Goal: Task Accomplishment & Management: Complete application form

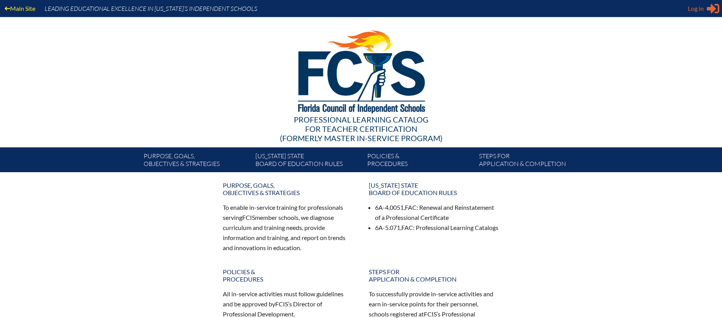
type input "[EMAIL_ADDRESS][DOMAIN_NAME]"
click at [693, 10] on span "Log in" at bounding box center [695, 8] width 16 height 9
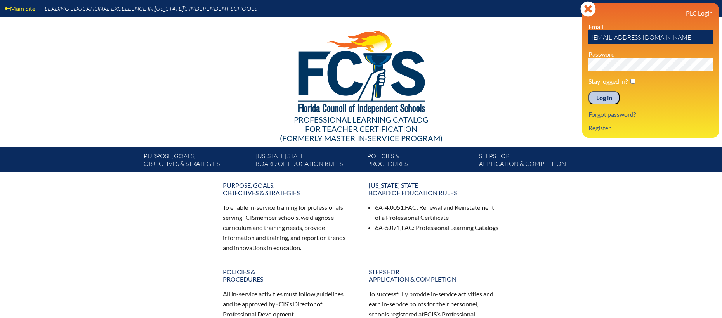
click at [607, 97] on input "Log in" at bounding box center [603, 97] width 31 height 13
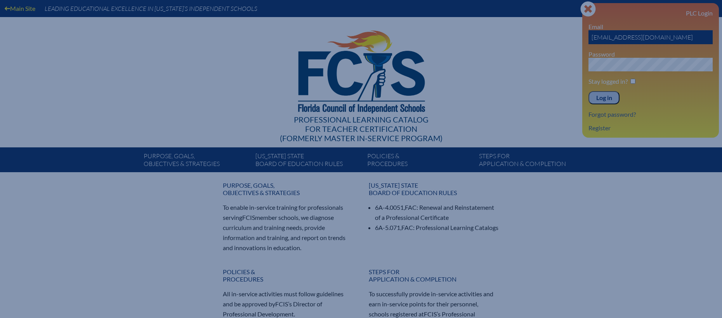
click at [607, 97] on input "Log in" at bounding box center [603, 97] width 31 height 13
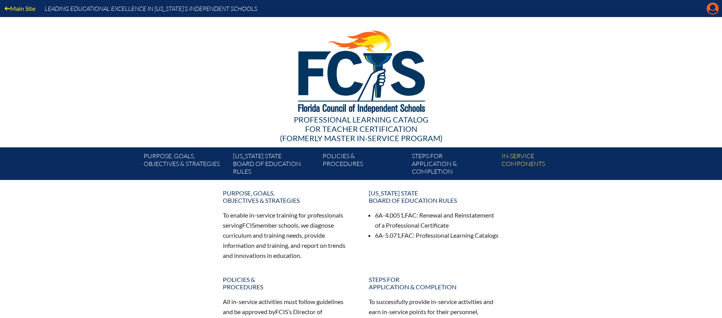
click at [712, 7] on icon "Manage account" at bounding box center [712, 8] width 12 height 12
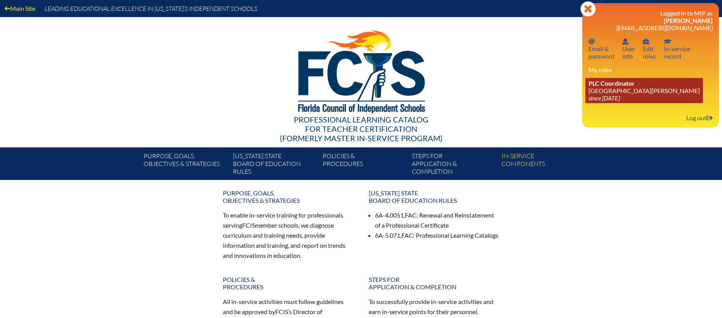
click at [611, 93] on link "PLC Coordinator St. Johns Country Day School since 2022 Aug 3" at bounding box center [644, 90] width 118 height 25
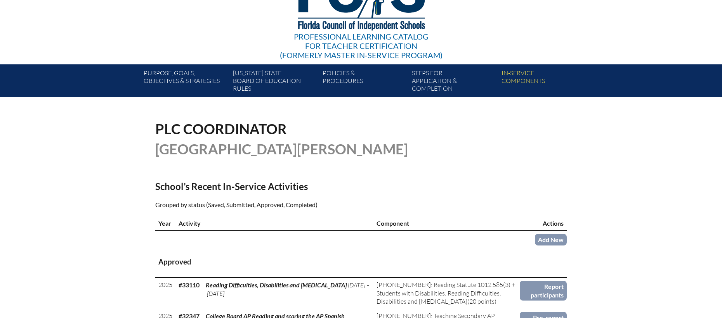
scroll to position [95, 0]
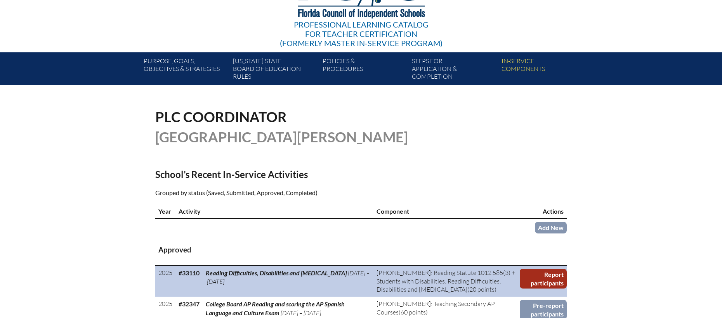
click at [551, 275] on link "Report participants" at bounding box center [542, 279] width 47 height 20
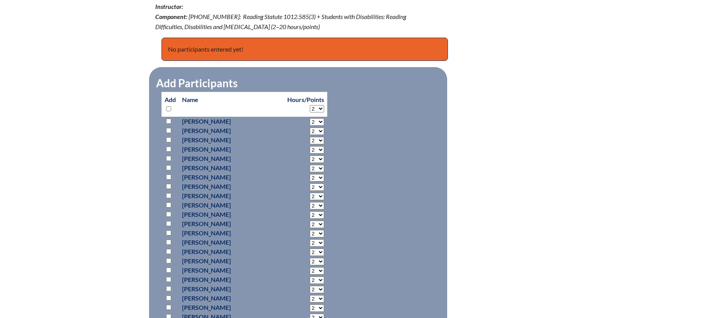
scroll to position [311, 0]
click at [168, 260] on input "checkbox" at bounding box center [168, 260] width 5 height 5
checkbox input "true"
click at [310, 125] on select "2 3 4 5 6 7 8 9 10 11 12 13 14 15 16 17 18 19 20 0" at bounding box center [317, 121] width 14 height 7
select select "20"
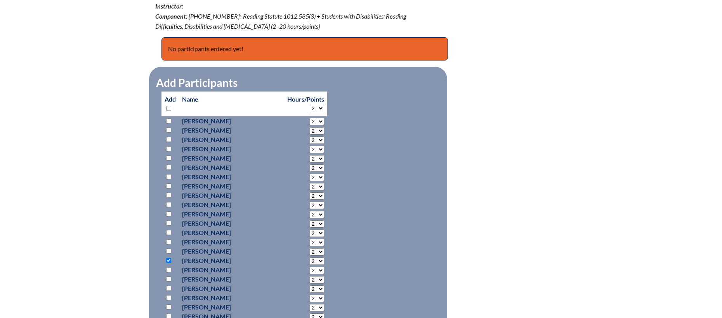
click at [310, 125] on select "2 3 4 5 6 7 8 9 10 11 12 13 14 15 16 17 18 19 20 0" at bounding box center [317, 121] width 14 height 7
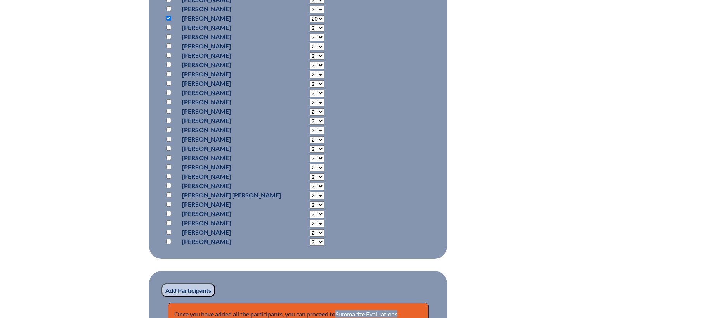
scroll to position [561, 0]
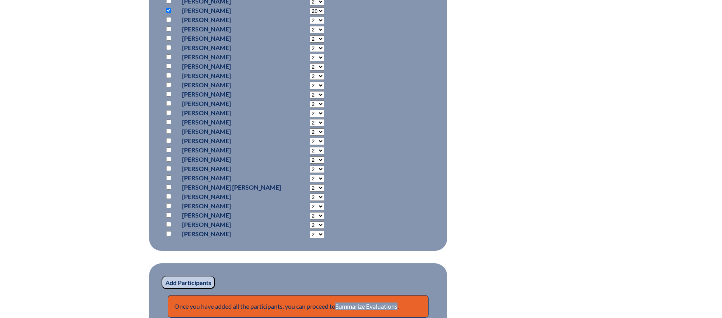
click at [185, 281] on input "Add Participants" at bounding box center [188, 282] width 54 height 13
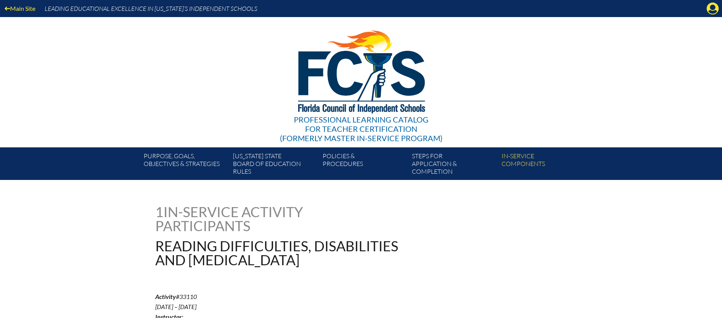
scroll to position [604, 0]
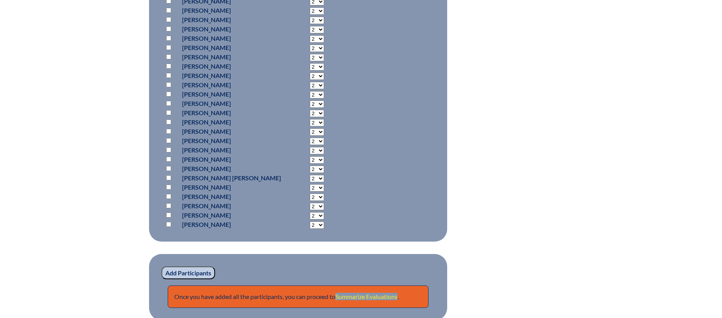
click at [396, 295] on link "Summarize Evaluations" at bounding box center [366, 296] width 62 height 7
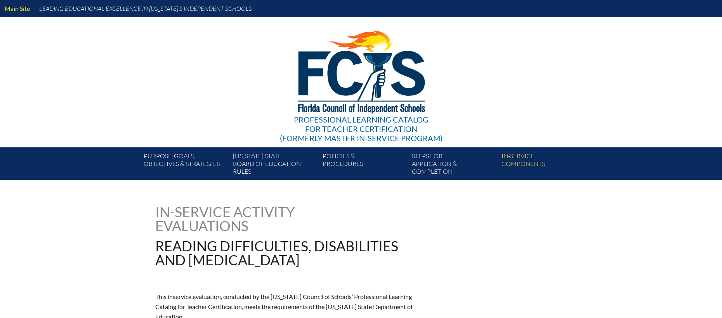
type input "0"
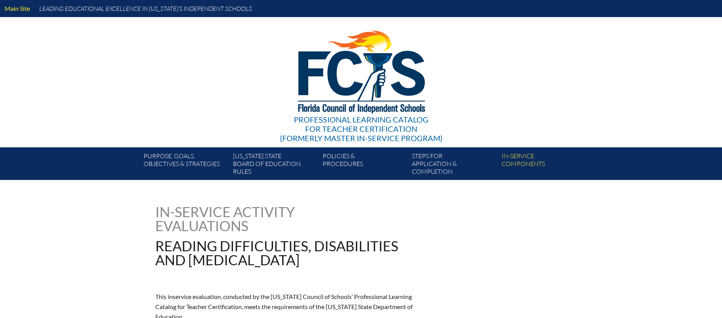
type input "0"
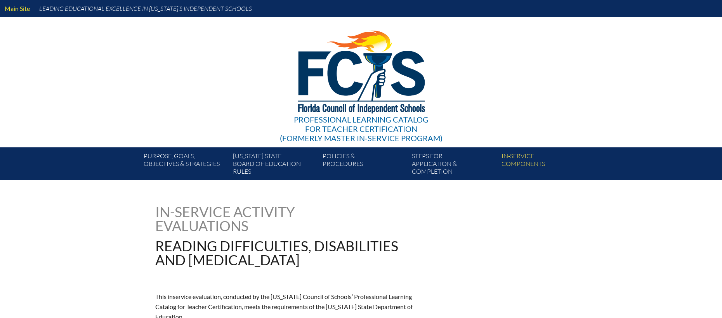
type input "0"
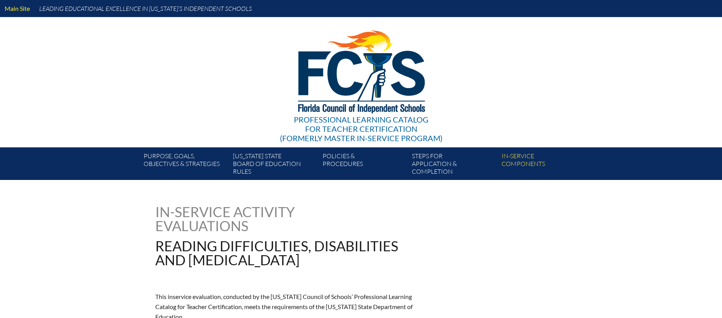
type input "0"
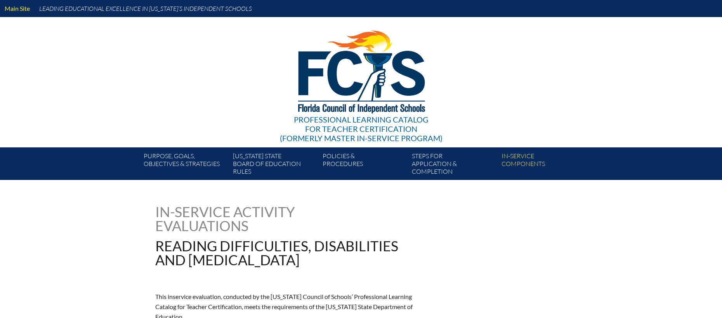
type input "0"
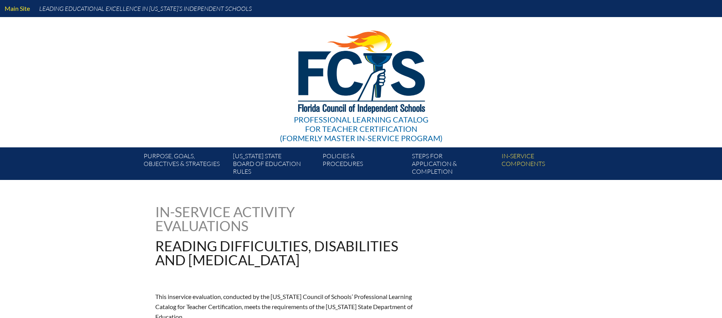
type input "0"
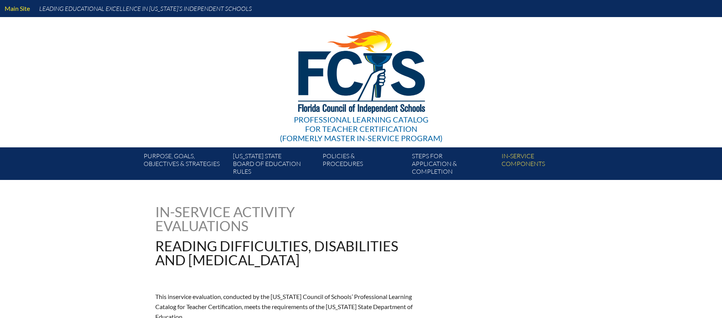
type input "0"
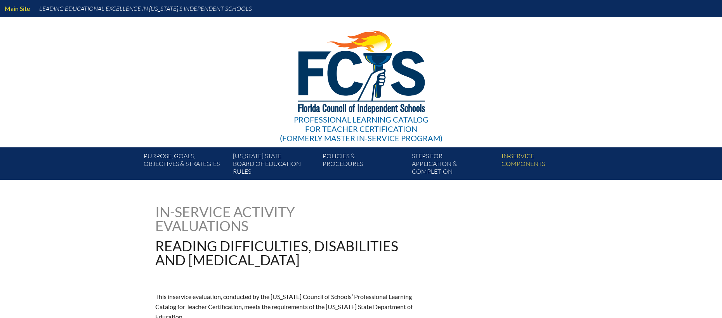
type input "0"
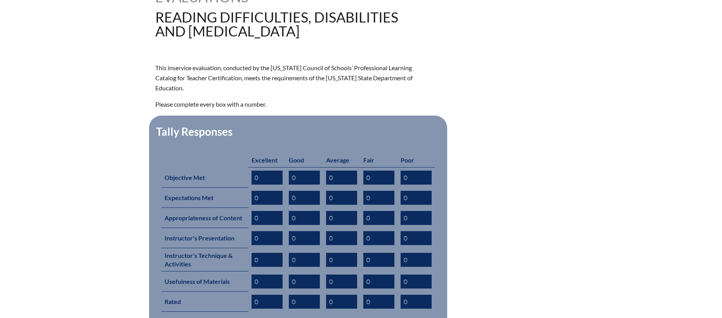
scroll to position [294, 0]
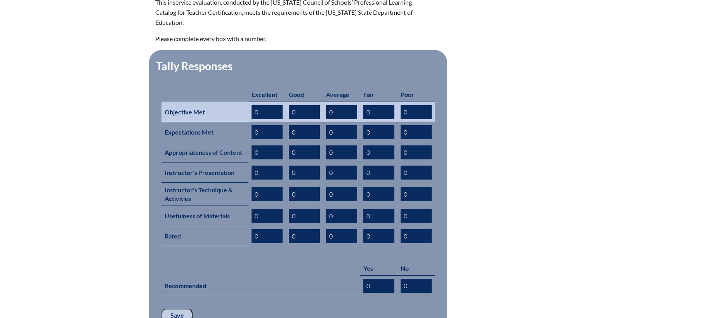
click at [262, 105] on input "0" at bounding box center [266, 112] width 31 height 14
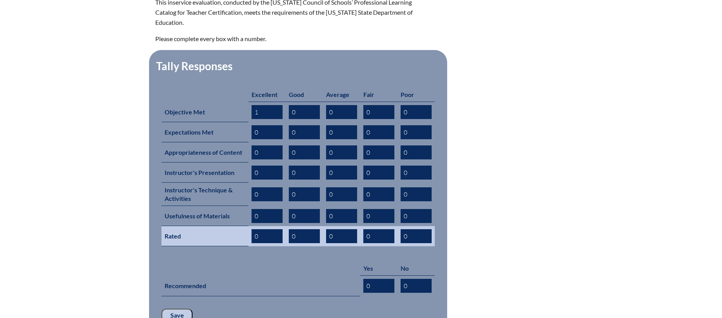
type input "1"
click at [277, 229] on input "0" at bounding box center [266, 236] width 31 height 14
click at [268, 229] on input "01" at bounding box center [266, 236] width 31 height 14
type input "0"
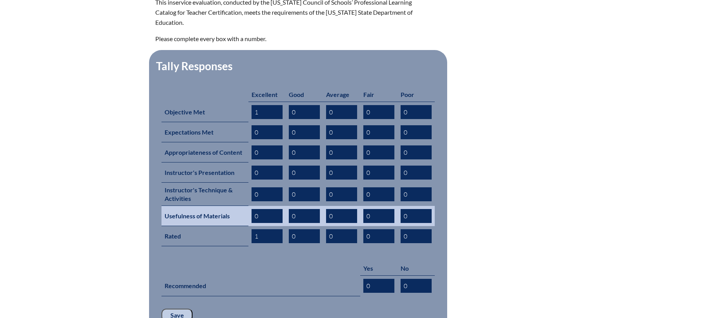
type input "1"
click at [268, 209] on input "0" at bounding box center [266, 216] width 31 height 14
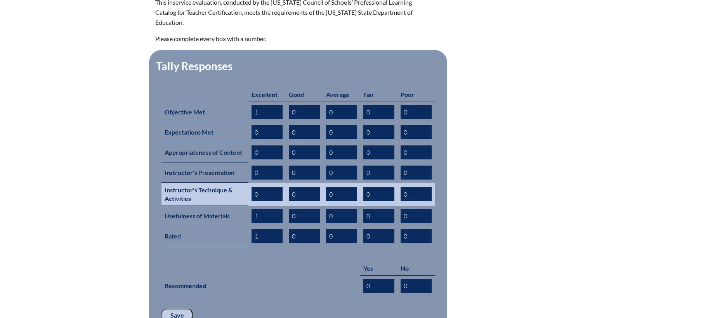
type input "1"
click at [266, 187] on input "0" at bounding box center [266, 194] width 31 height 14
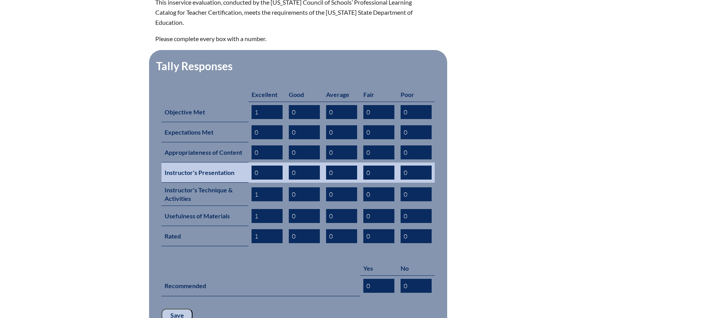
type input "1"
click at [263, 166] on input "0" at bounding box center [266, 173] width 31 height 14
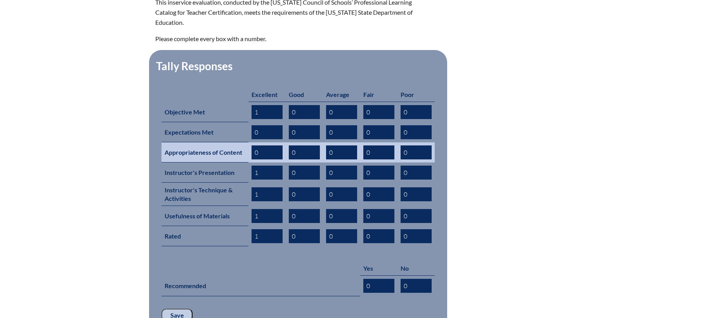
type input "1"
click at [263, 145] on input "0" at bounding box center [266, 152] width 31 height 14
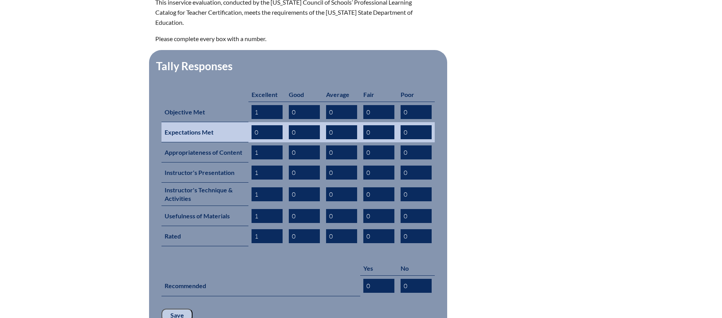
type input "1"
click at [265, 125] on input "0" at bounding box center [266, 132] width 31 height 14
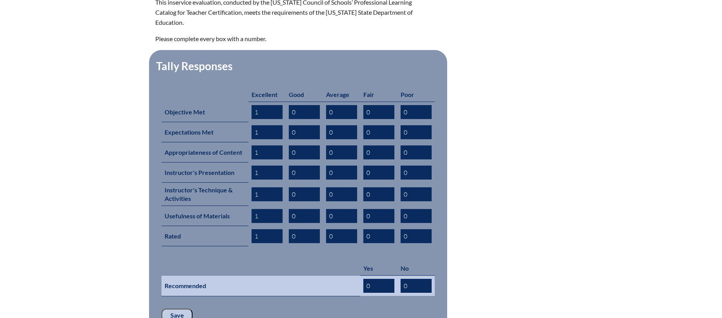
type input "1"
click at [371, 279] on input "0" at bounding box center [378, 286] width 31 height 14
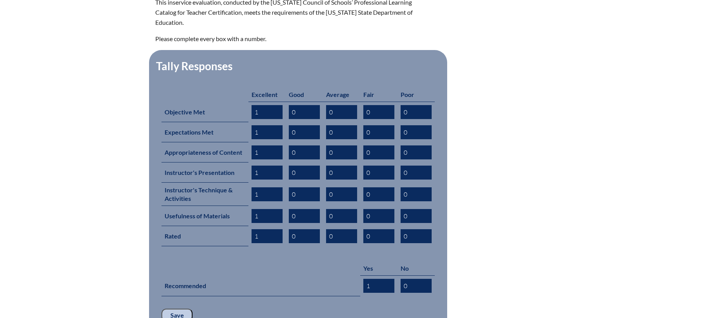
type input "1"
click at [176, 309] on input "Save" at bounding box center [176, 315] width 31 height 13
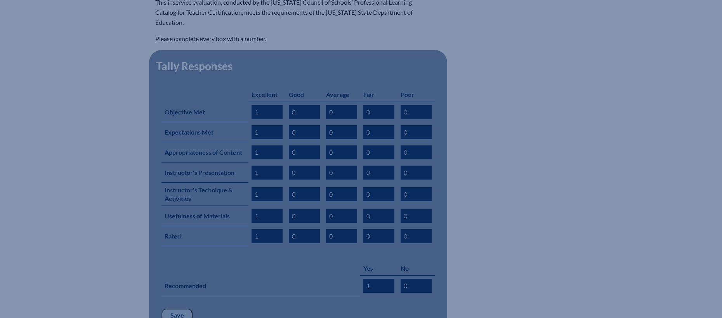
click at [177, 309] on input "Save" at bounding box center [176, 315] width 31 height 13
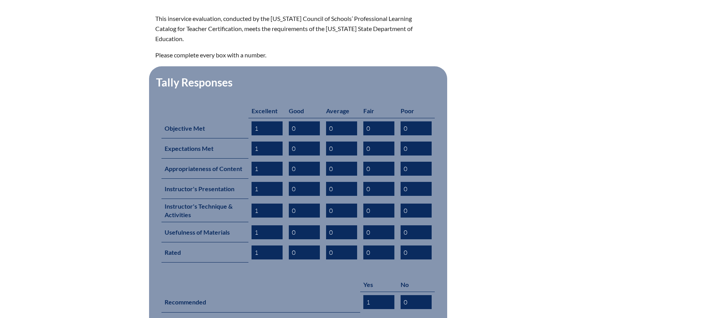
scroll to position [392, 0]
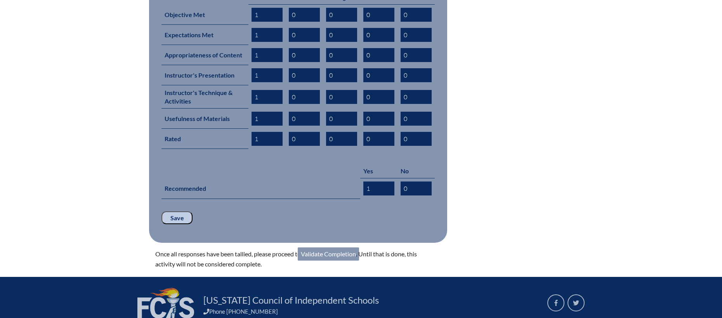
click at [342, 247] on link "Validate Completion" at bounding box center [328, 253] width 61 height 13
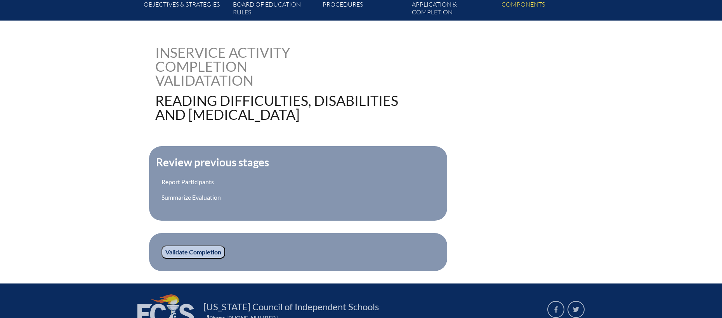
scroll to position [160, 0]
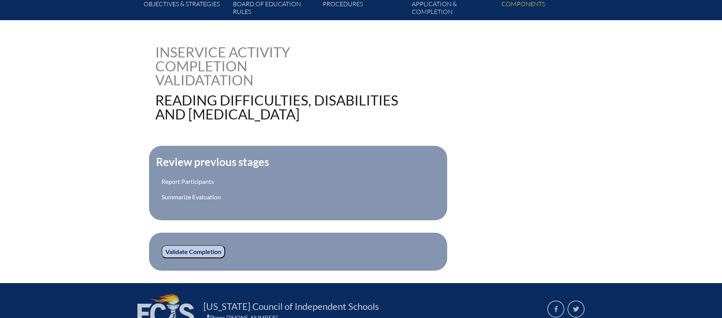
click at [205, 252] on input "Validate Completion" at bounding box center [193, 251] width 64 height 13
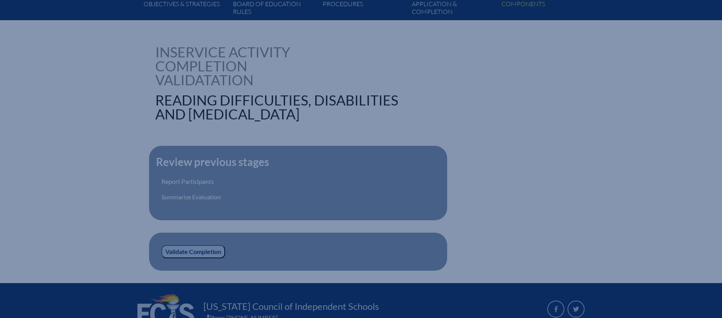
click at [205, 252] on input "Validate Completion" at bounding box center [193, 251] width 64 height 13
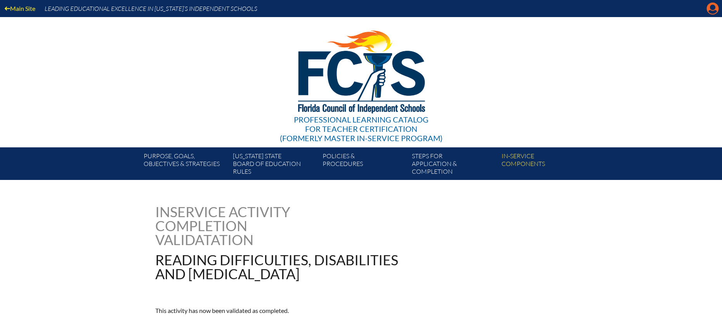
click at [710, 10] on icon "Manage account" at bounding box center [712, 8] width 12 height 12
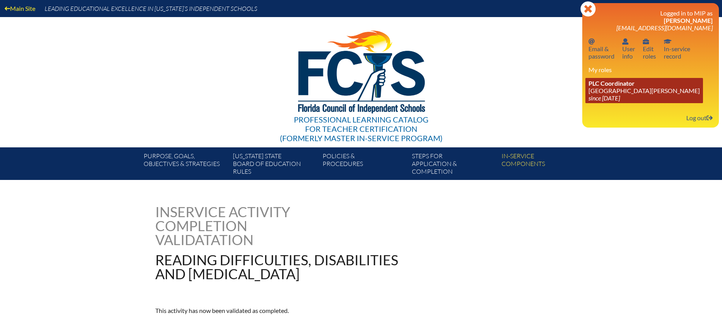
click at [611, 91] on link "PLC Coordinator St. Johns Country Day School since 2022 Aug 3" at bounding box center [644, 90] width 118 height 25
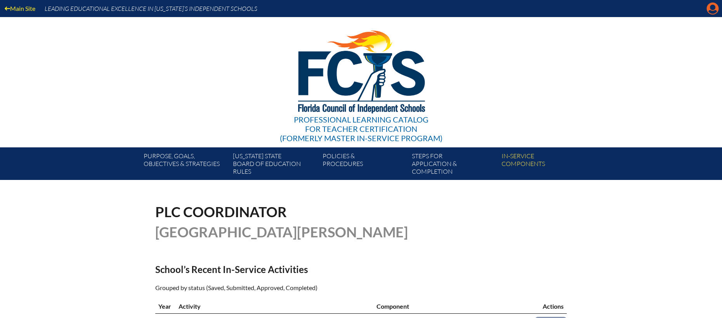
click at [713, 12] on icon "Manage account" at bounding box center [712, 8] width 12 height 12
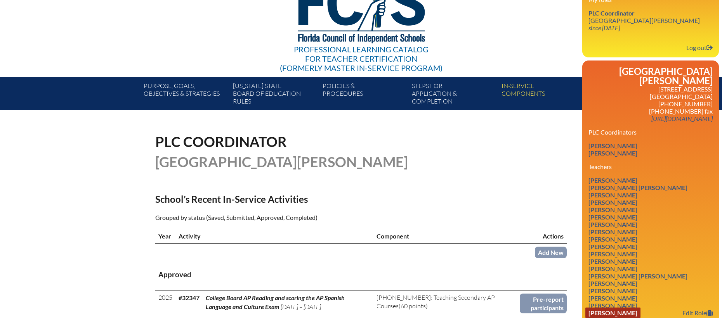
scroll to position [71, 0]
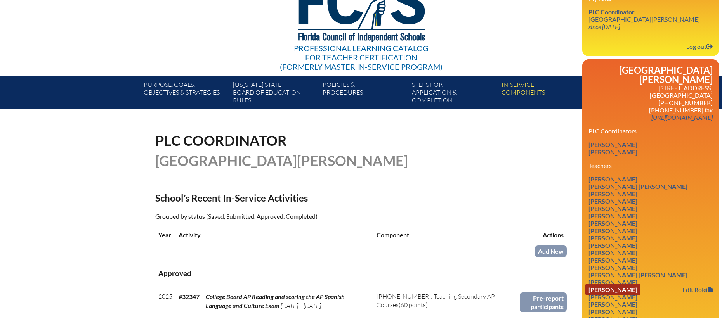
click at [608, 284] on link "Melissa A Ingram" at bounding box center [612, 289] width 55 height 10
